Goal: Information Seeking & Learning: Learn about a topic

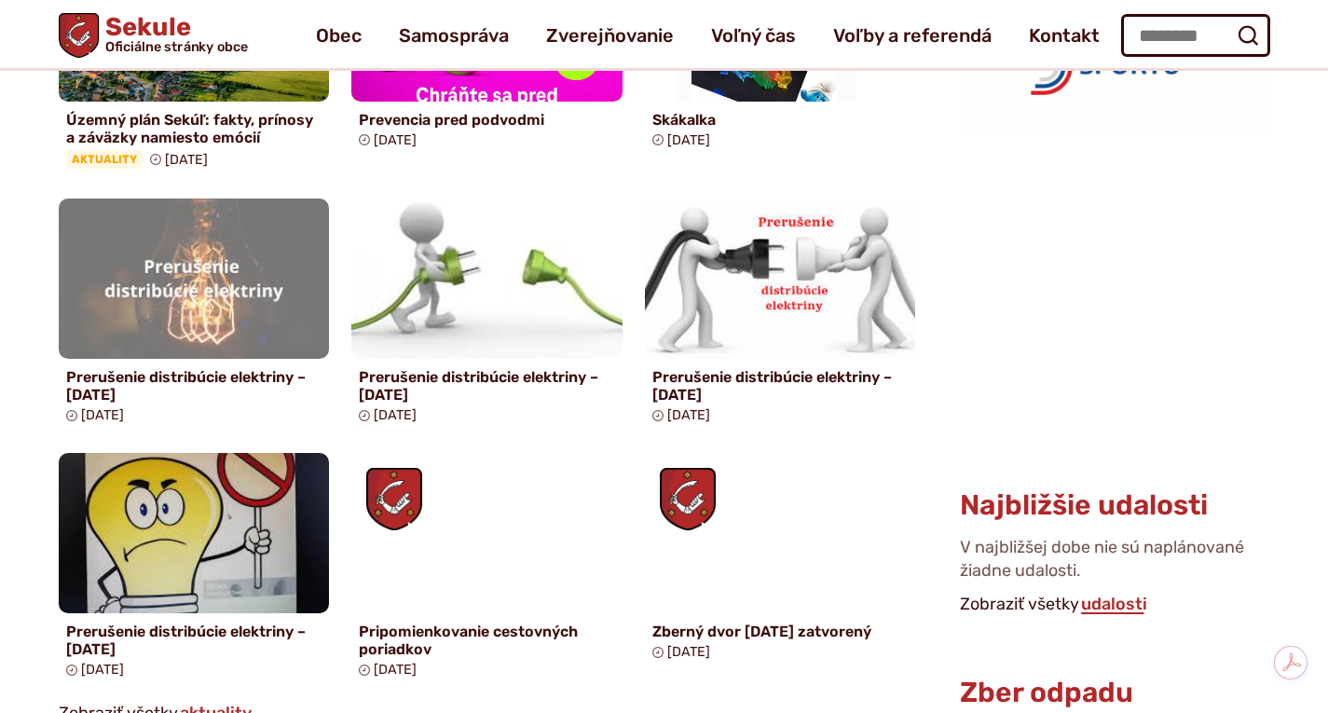
scroll to position [1025, 0]
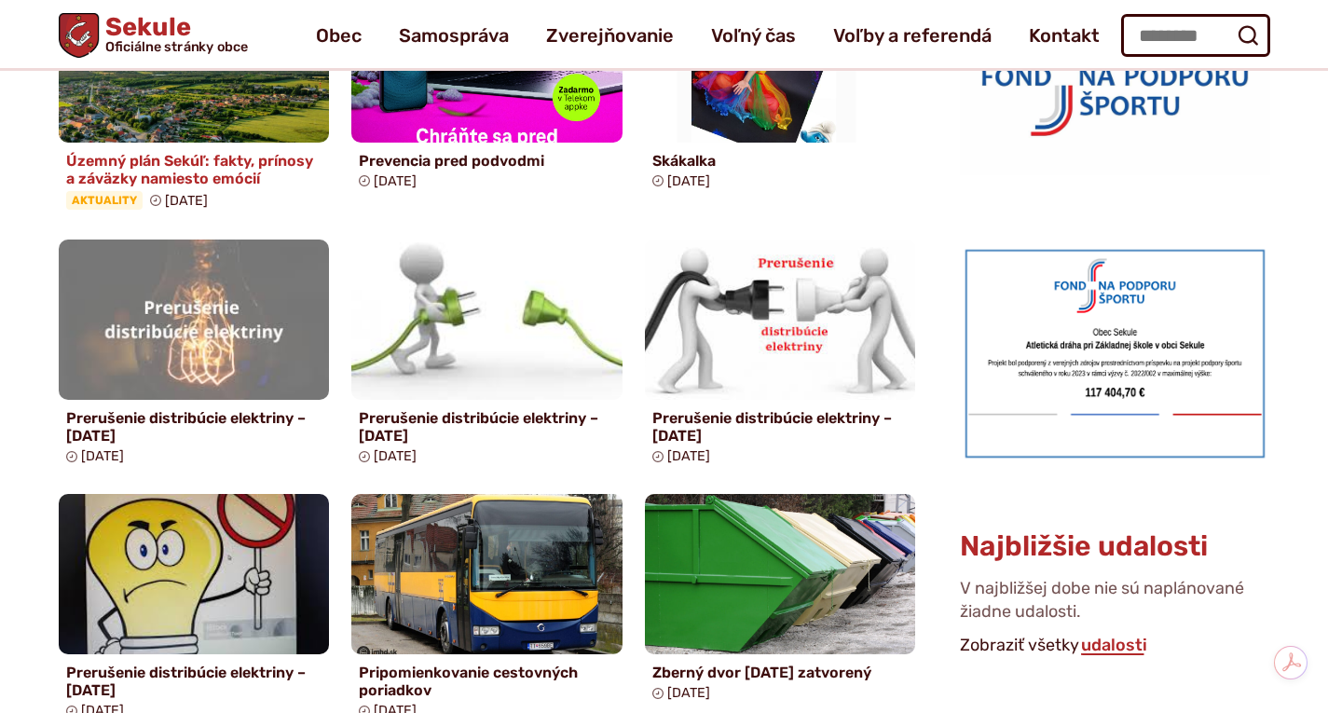
click at [158, 161] on h4 "Územný plán Sekúľ: fakty, prínosy a záväzky namiesto emócií" at bounding box center [194, 169] width 256 height 35
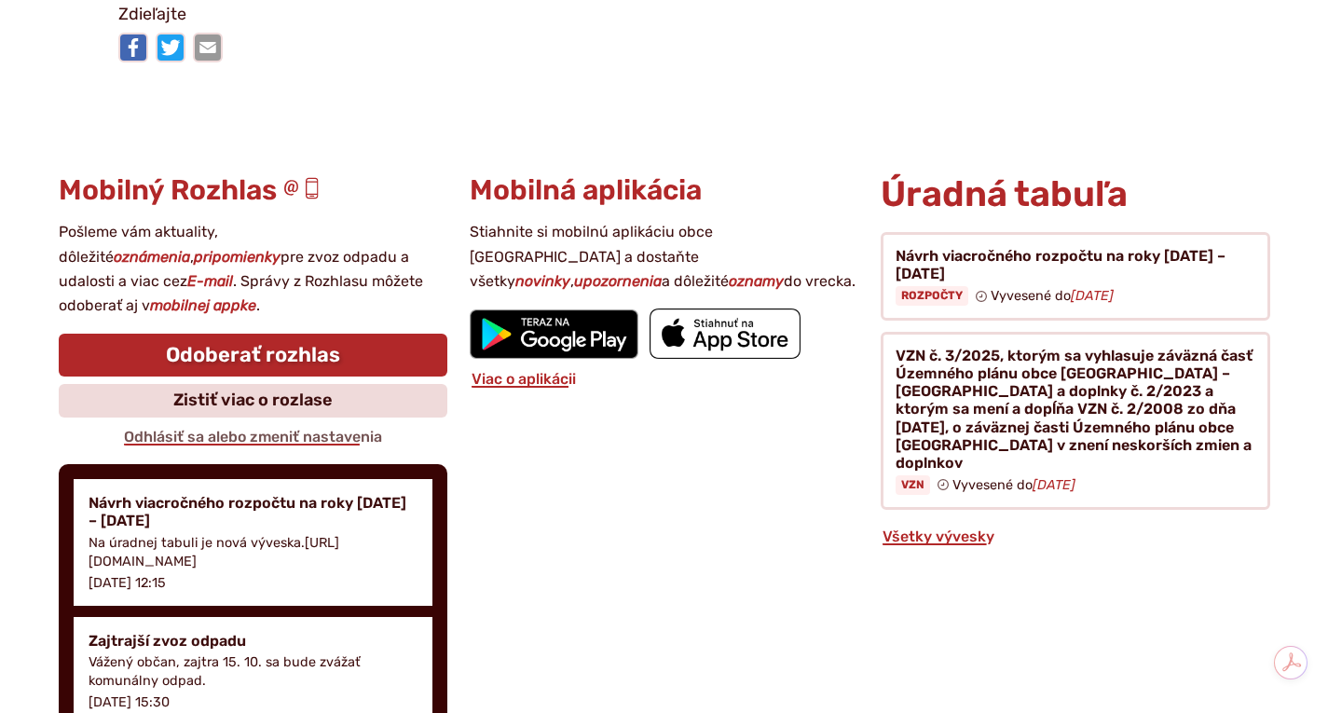
scroll to position [4007, 0]
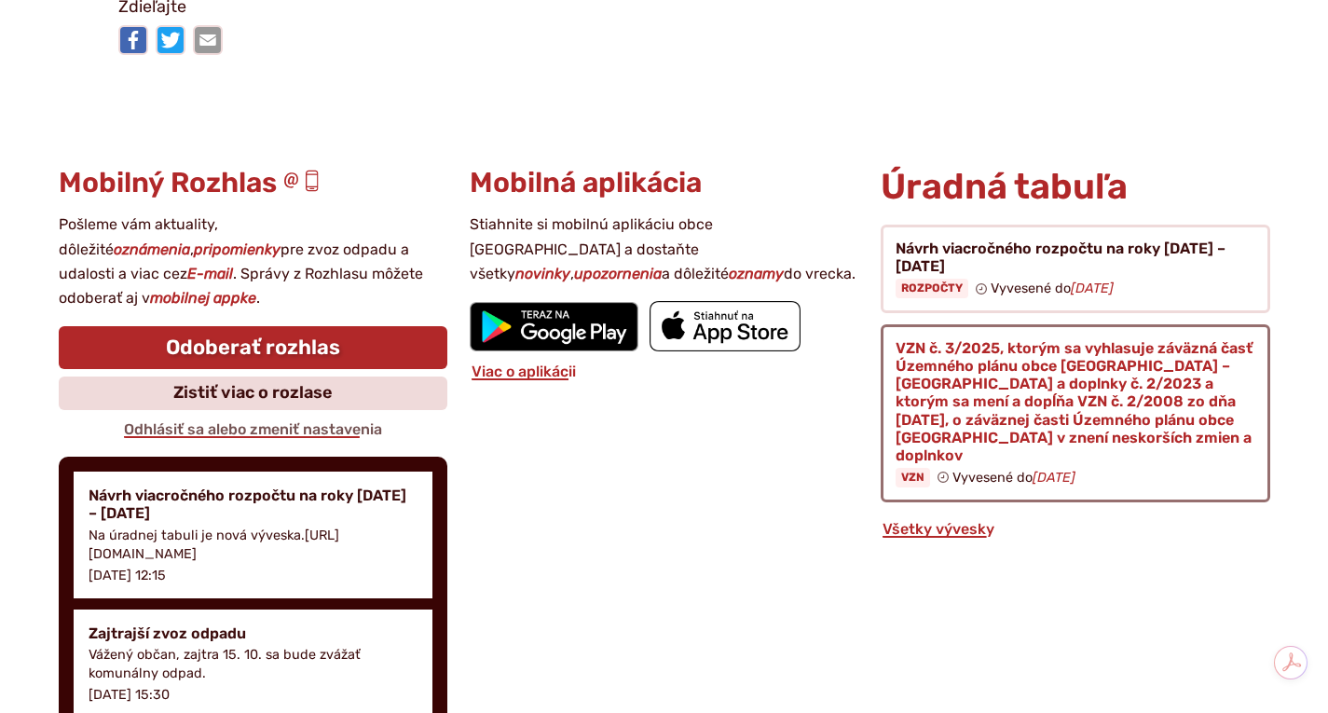
click at [1055, 379] on figure at bounding box center [1075, 413] width 389 height 178
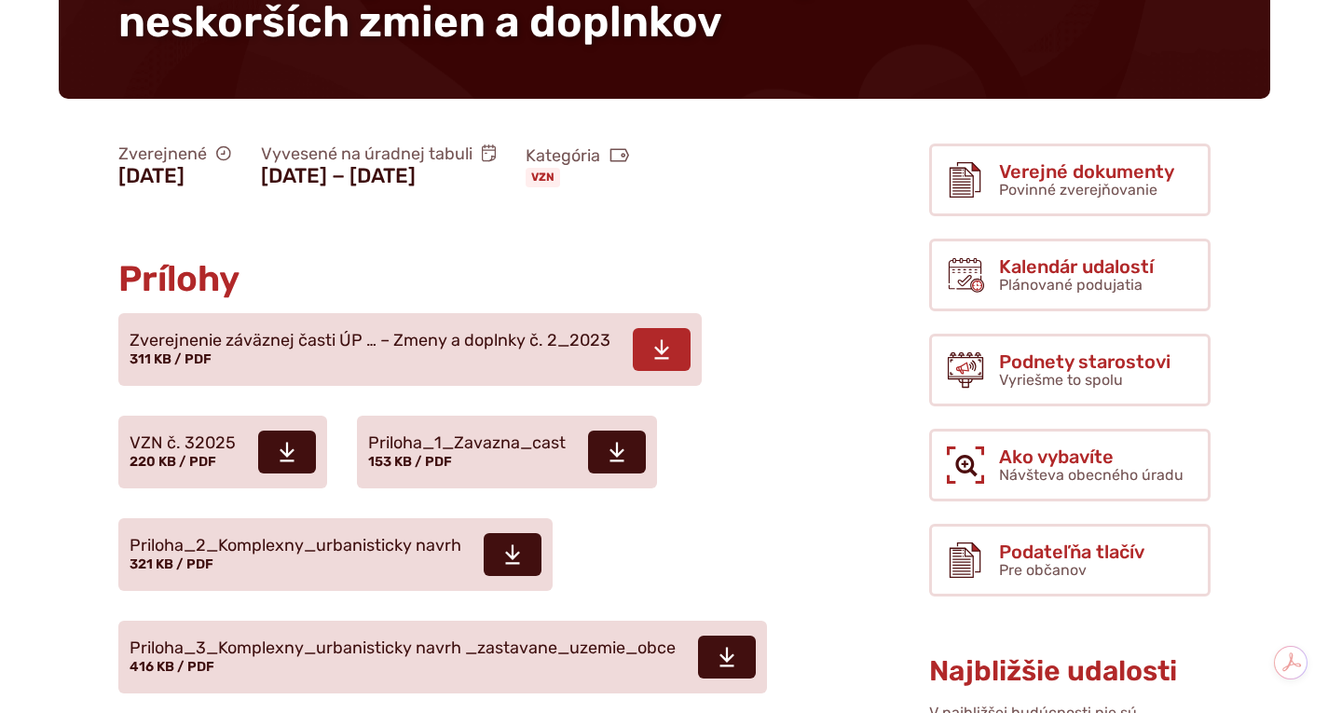
scroll to position [559, 0]
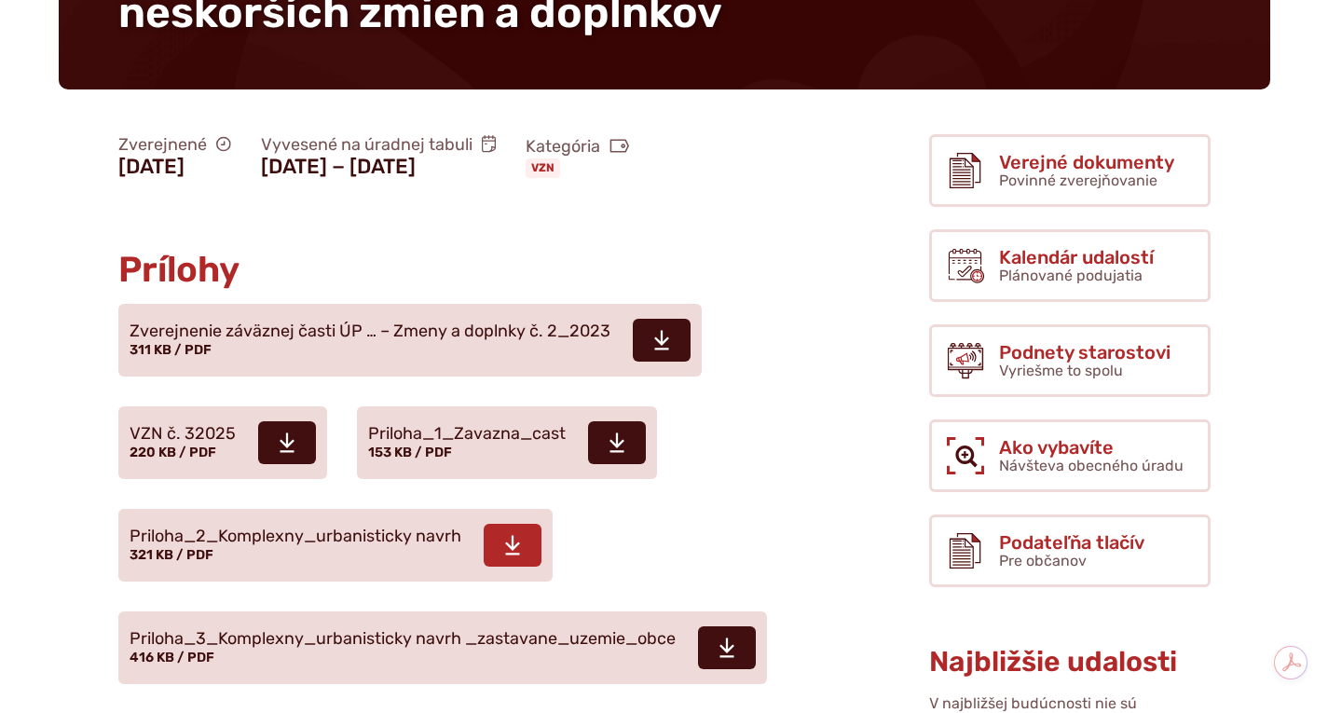
click at [387, 527] on span "Priloha_2_Komplexny_urbanisticky navrh" at bounding box center [296, 536] width 332 height 19
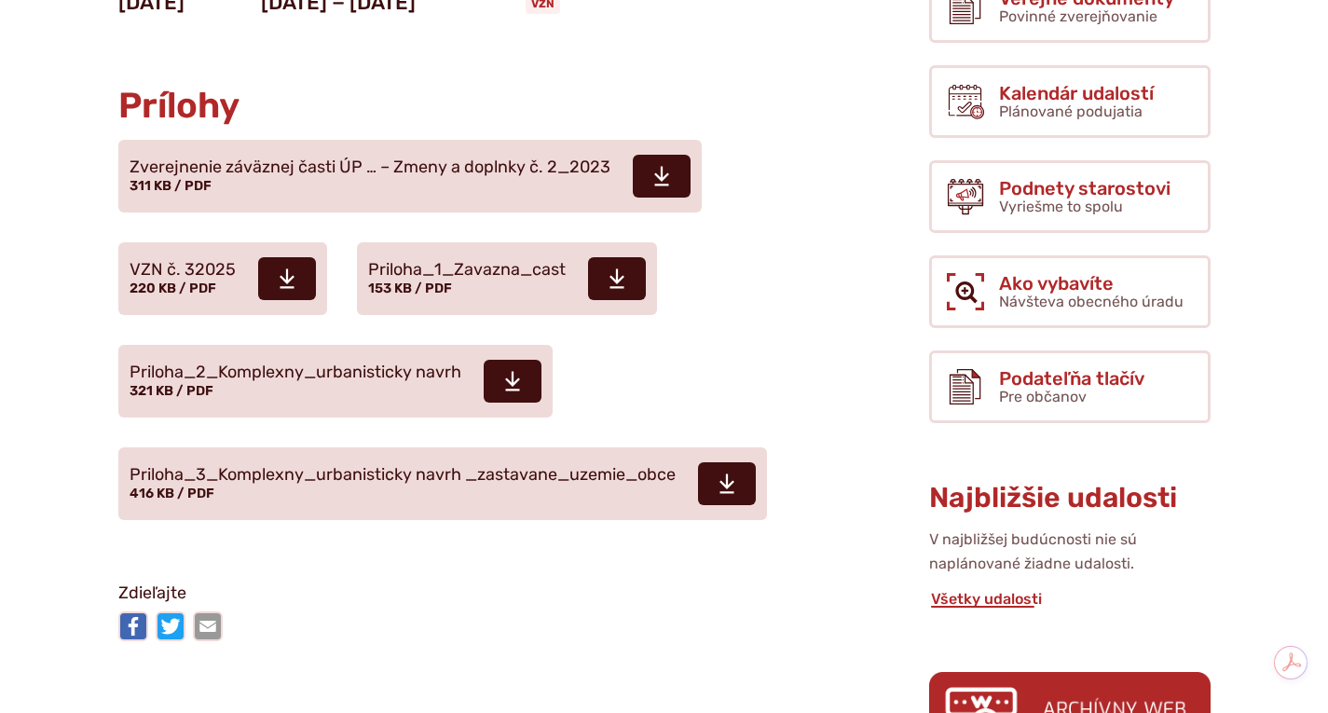
scroll to position [746, 0]
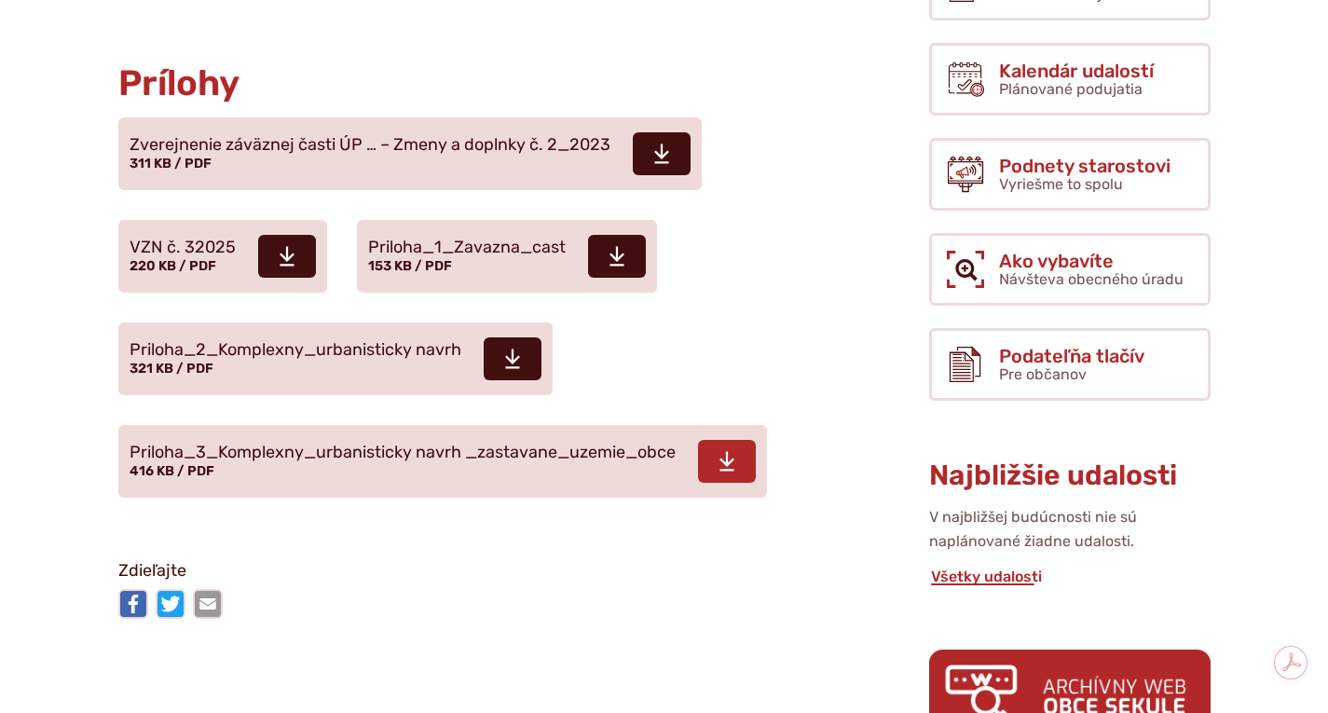
click at [382, 444] on span "Priloha_3_Komplexny_urbanisticky navrh _zastavane_uzemie_obce" at bounding box center [403, 453] width 546 height 19
click at [381, 239] on span "Priloha_1_Zavazna_cast" at bounding box center [467, 248] width 198 height 19
click at [657, 143] on icon at bounding box center [661, 154] width 17 height 22
click at [174, 239] on span "VZN č. 32025" at bounding box center [183, 248] width 106 height 19
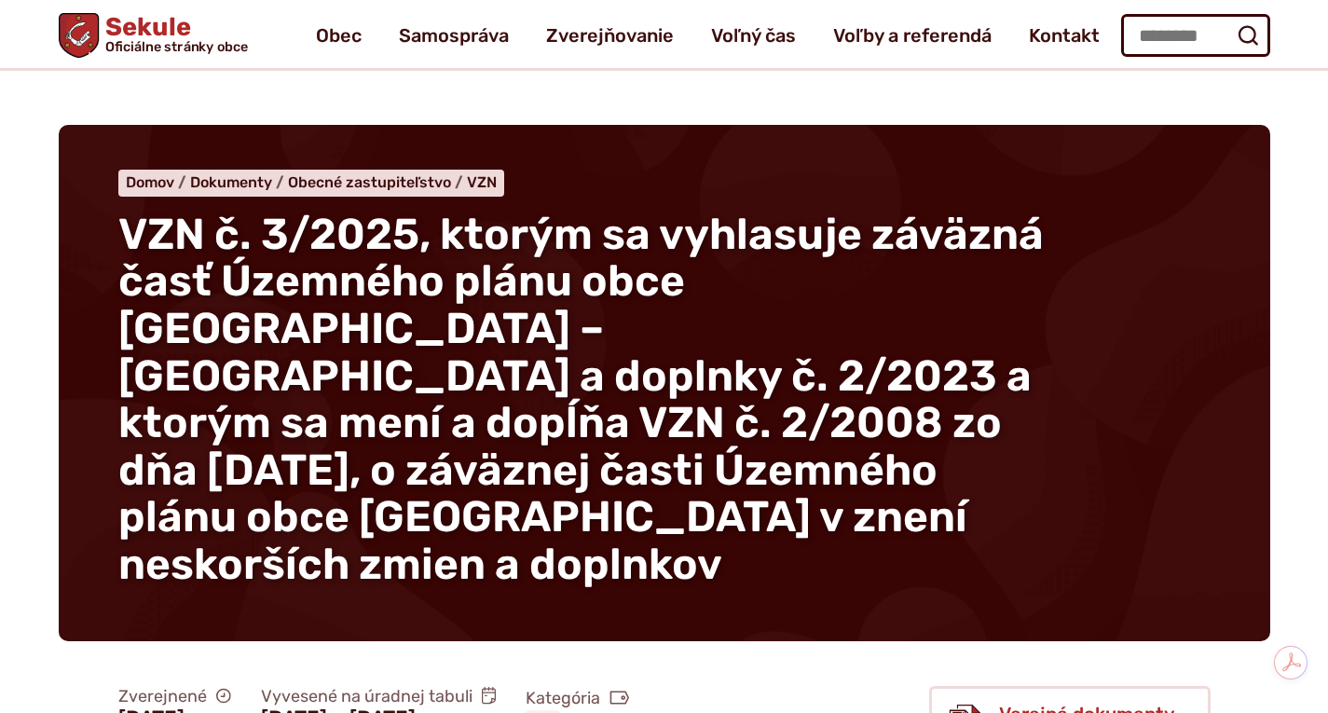
scroll to position [0, 0]
